Goal: Communication & Community: Answer question/provide support

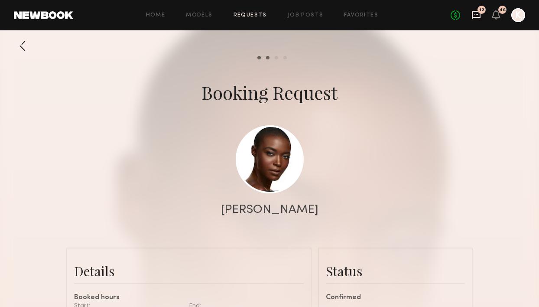
click at [479, 16] on icon at bounding box center [477, 15] width 10 height 10
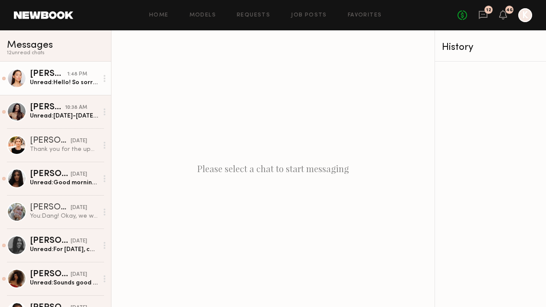
click at [86, 91] on link "Mariko M. 1:48 PM Unread: Hello! So sorry to follow up again, but are there any…" at bounding box center [55, 78] width 111 height 33
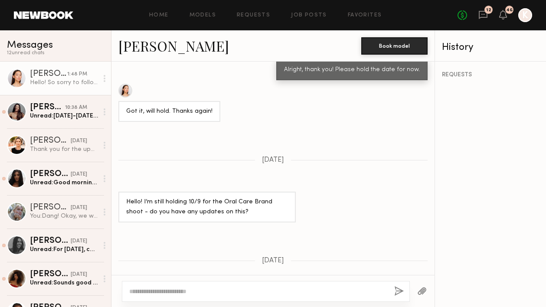
scroll to position [964, 0]
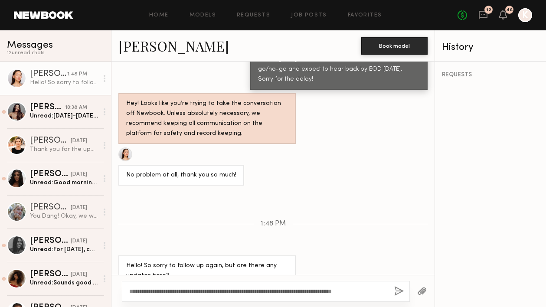
type textarea "**********"
click at [401, 292] on button "button" at bounding box center [399, 291] width 10 height 11
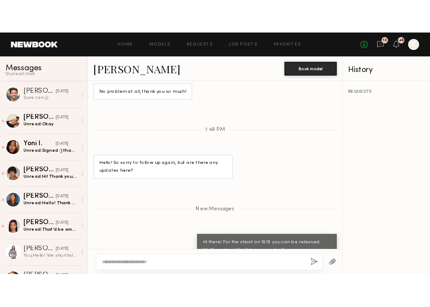
scroll to position [750, 0]
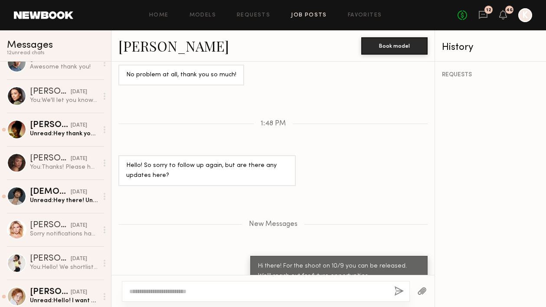
click at [301, 17] on link "Job Posts" at bounding box center [309, 16] width 36 height 6
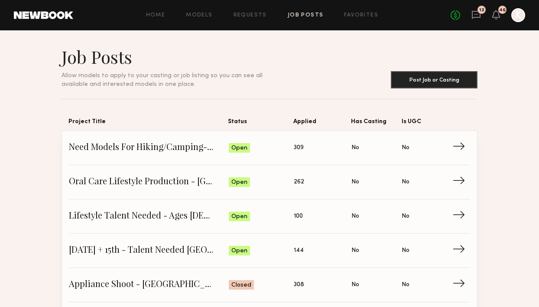
click at [360, 19] on div "Home Models Requests Job Posts Favorites Sign Out No fees up to $5,000 12 46 K" at bounding box center [299, 15] width 452 height 14
click at [357, 14] on link "Favorites" at bounding box center [361, 16] width 34 height 6
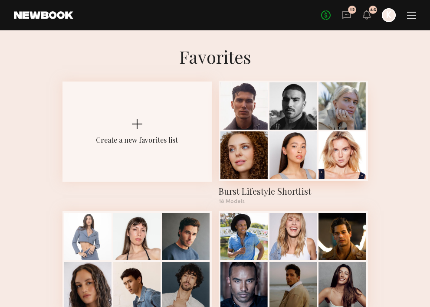
scroll to position [164, 0]
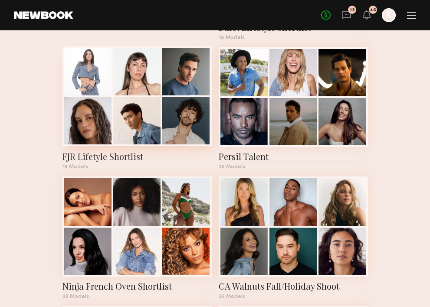
click at [116, 155] on div "FJR Lifetyle Shortlist" at bounding box center [136, 156] width 149 height 12
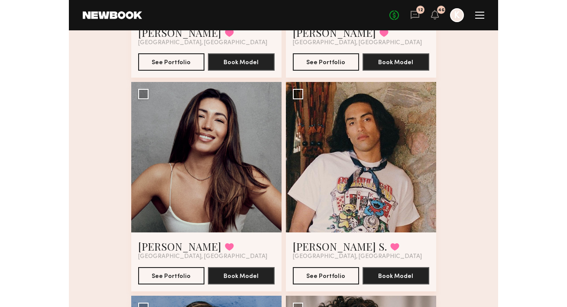
scroll to position [1118, 0]
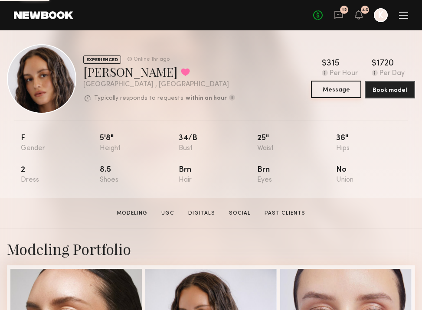
click at [342, 93] on button "Message" at bounding box center [336, 89] width 50 height 17
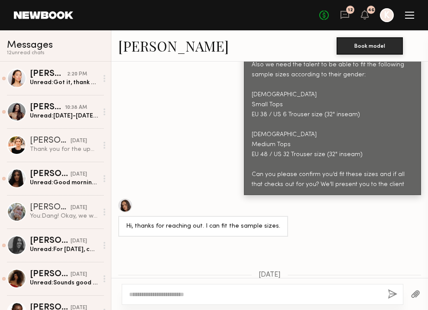
scroll to position [1153, 0]
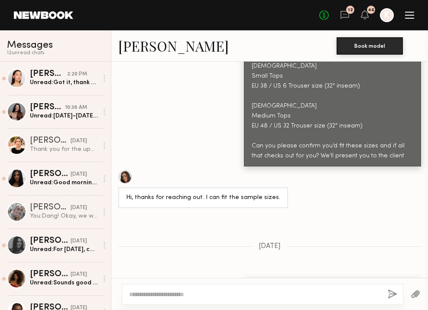
click at [166, 290] on textarea at bounding box center [255, 294] width 252 height 9
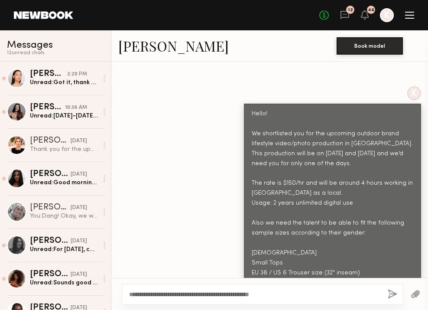
scroll to position [949, 0]
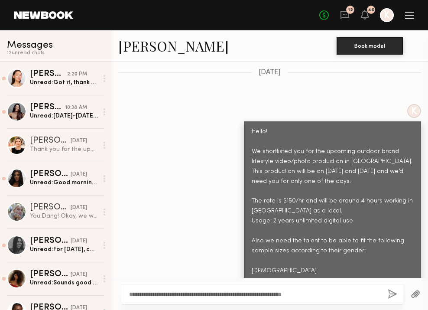
drag, startPoint x: 325, startPoint y: 293, endPoint x: 156, endPoint y: 292, distance: 168.2
click at [156, 292] on textarea "**********" at bounding box center [255, 294] width 252 height 9
type textarea "**********"
click at [391, 292] on button "button" at bounding box center [393, 294] width 10 height 11
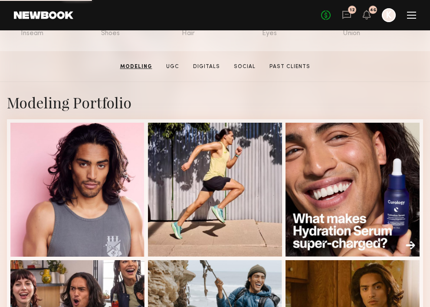
scroll to position [17, 0]
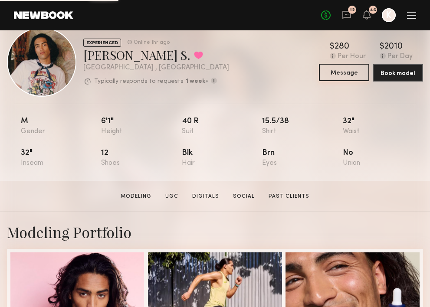
click at [345, 68] on button "Message" at bounding box center [344, 72] width 50 height 17
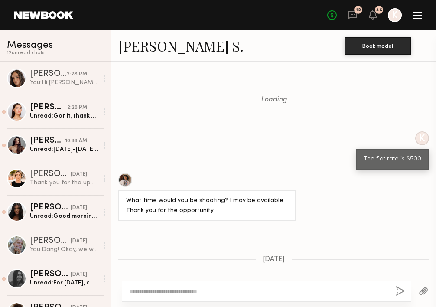
scroll to position [957, 0]
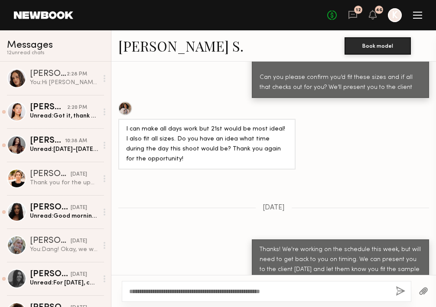
click at [129, 293] on textarea "**********" at bounding box center [259, 291] width 260 height 9
type textarea "**********"
click at [397, 286] on button "button" at bounding box center [401, 291] width 10 height 11
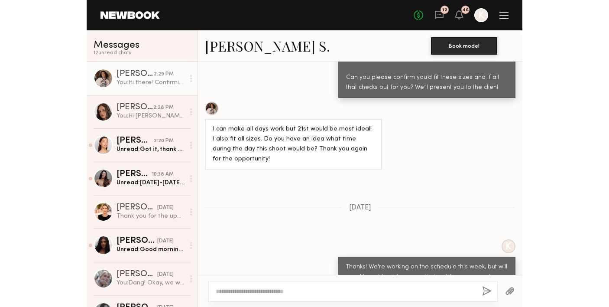
scroll to position [1140, 0]
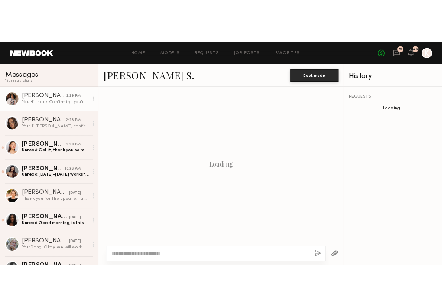
scroll to position [1033, 0]
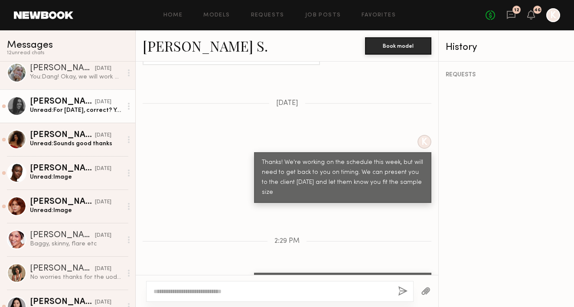
scroll to position [231, 0]
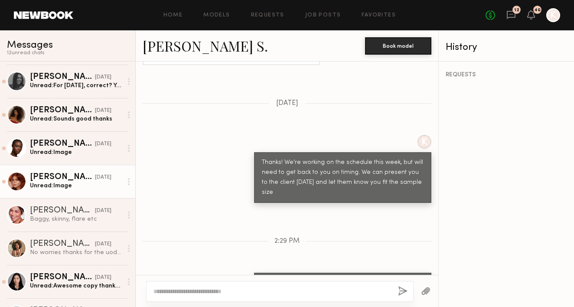
click at [61, 188] on div "Unread: Image" at bounding box center [76, 186] width 92 height 8
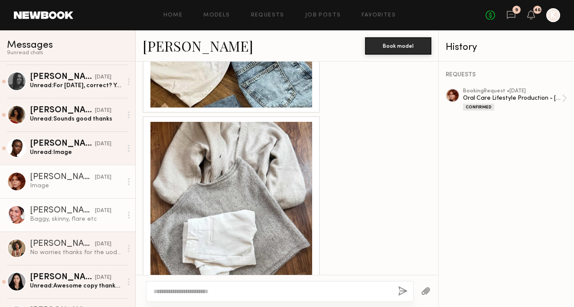
scroll to position [244, 0]
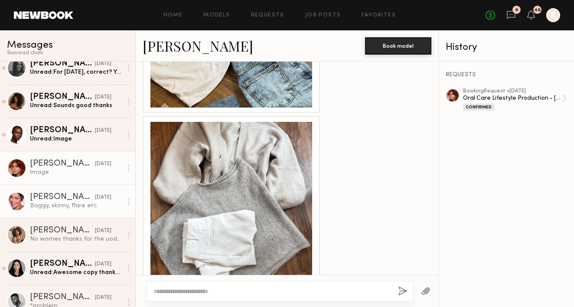
click at [58, 204] on div "Baggy, skinny, flare etc" at bounding box center [76, 206] width 92 height 8
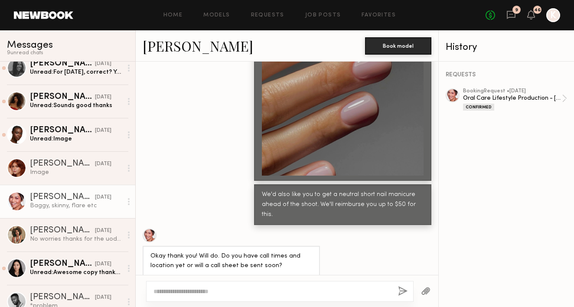
scroll to position [479, 0]
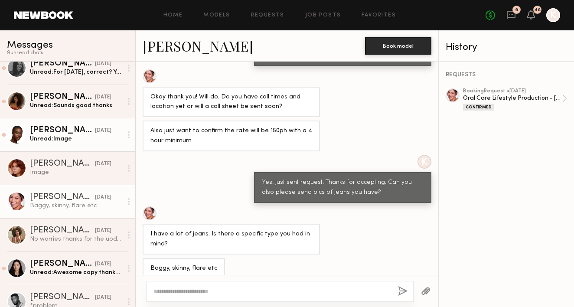
click at [65, 123] on link "[PERSON_NAME] [DATE] Unread: Image" at bounding box center [67, 134] width 135 height 33
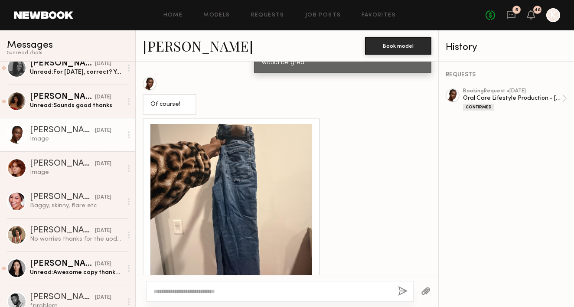
scroll to position [1680, 0]
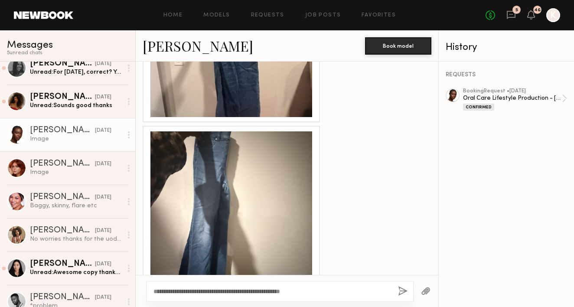
type textarea "**********"
click at [398, 293] on button "button" at bounding box center [403, 291] width 10 height 11
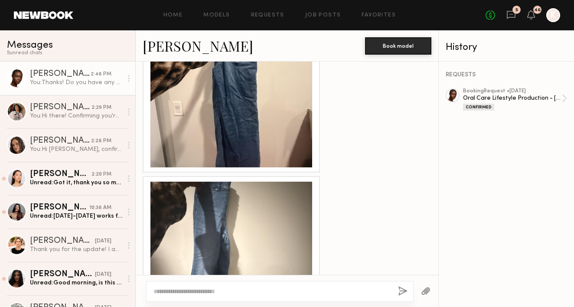
scroll to position [1681, 0]
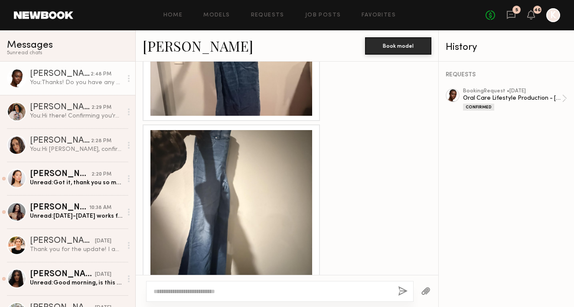
click at [265, 79] on div at bounding box center [231, 35] width 162 height 162
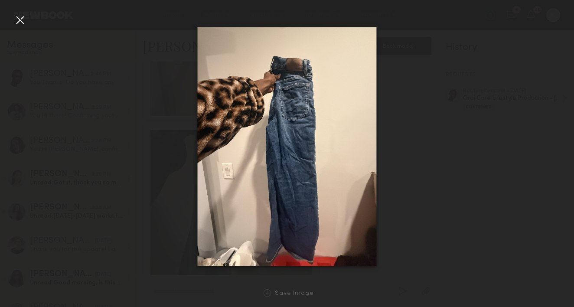
click at [20, 16] on div at bounding box center [20, 20] width 14 height 14
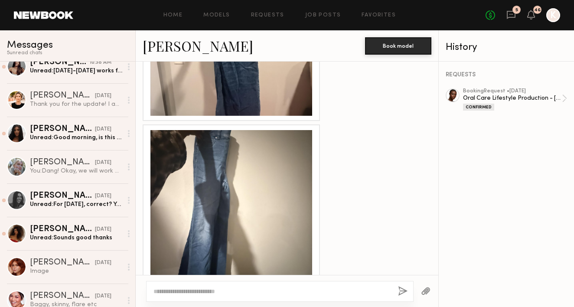
scroll to position [189, 0]
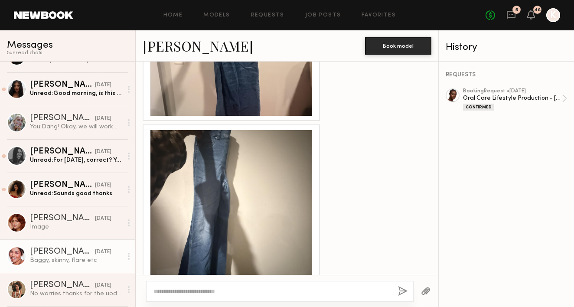
click at [47, 261] on div "Baggy, skinny, flare etc" at bounding box center [76, 260] width 92 height 8
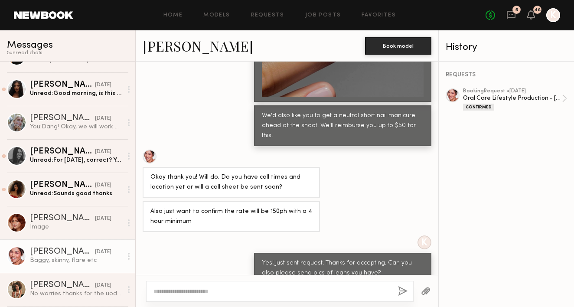
scroll to position [1258, 0]
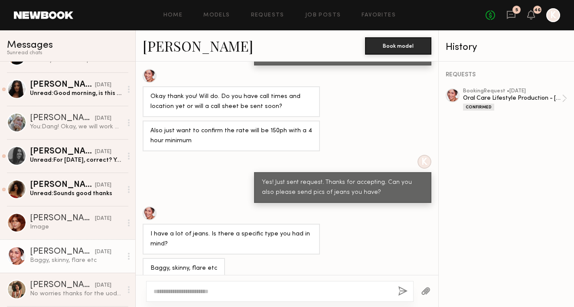
click at [230, 294] on textarea at bounding box center [272, 291] width 238 height 9
type textarea "*"
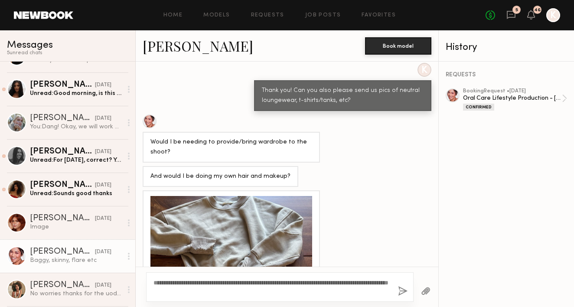
scroll to position [955, 0]
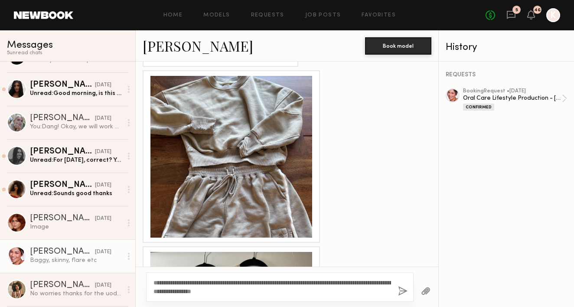
type textarea "**********"
click at [406, 291] on button "button" at bounding box center [403, 291] width 10 height 11
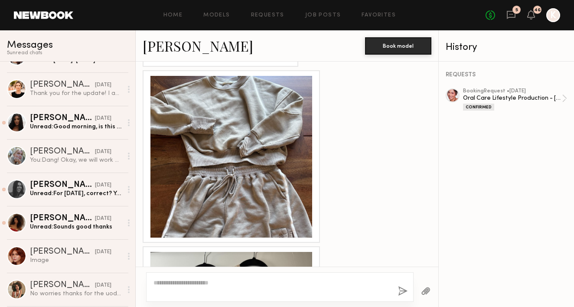
scroll to position [0, 0]
